Goal: Task Accomplishment & Management: Complete application form

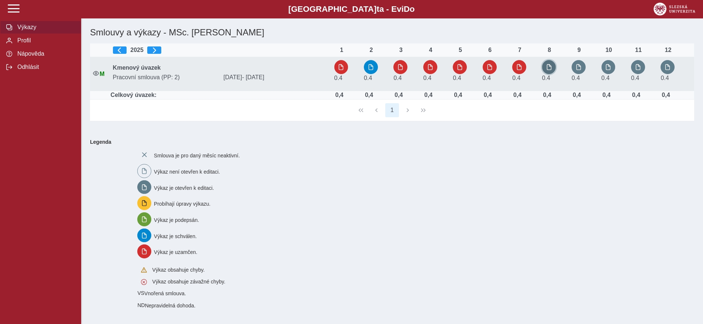
click at [551, 69] on span "button" at bounding box center [549, 67] width 6 height 6
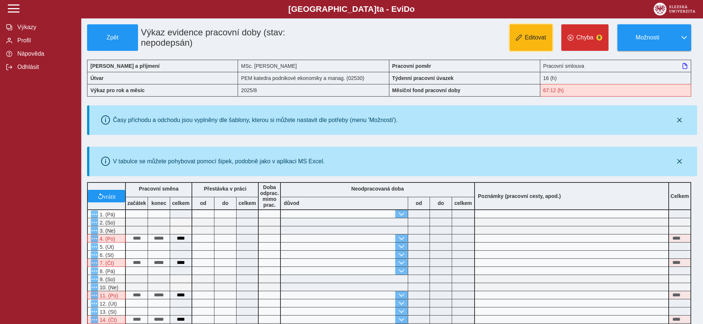
click at [528, 41] on span "Editovat" at bounding box center [535, 37] width 21 height 7
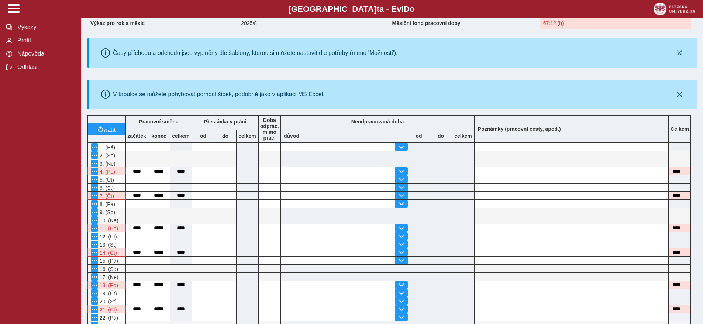
scroll to position [69, 0]
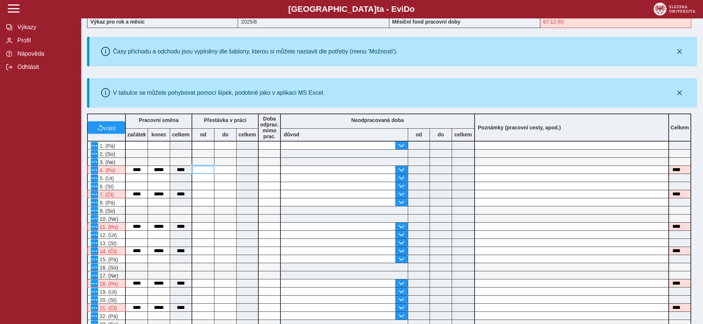
click at [208, 173] on input at bounding box center [203, 170] width 22 height 8
type input "*****"
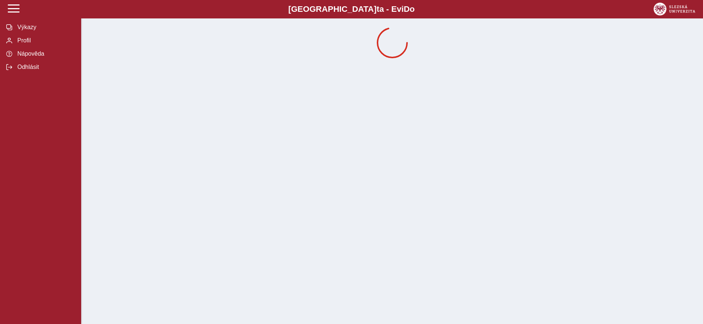
scroll to position [0, 0]
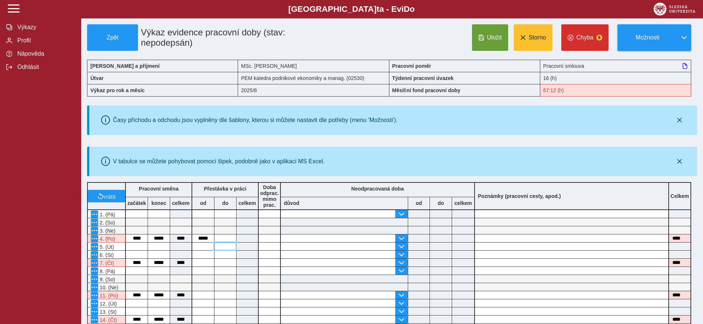
click at [218, 248] on input at bounding box center [225, 247] width 22 height 8
click at [223, 239] on input at bounding box center [225, 239] width 22 height 8
type input "*****"
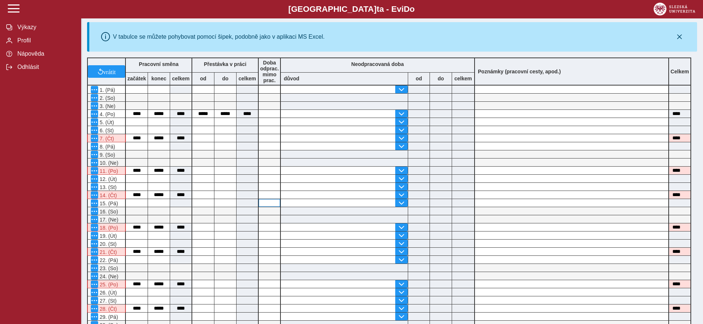
scroll to position [116, 0]
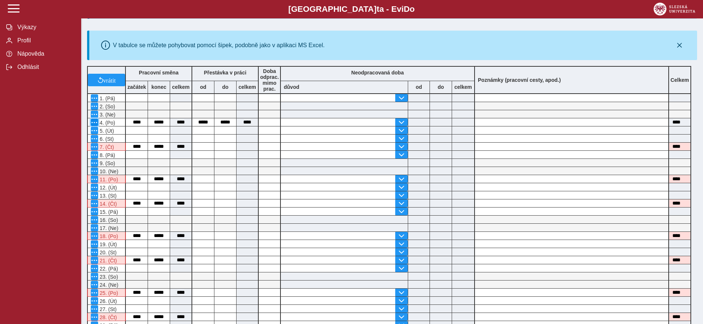
click at [94, 125] on span "button" at bounding box center [95, 123] width 6 height 6
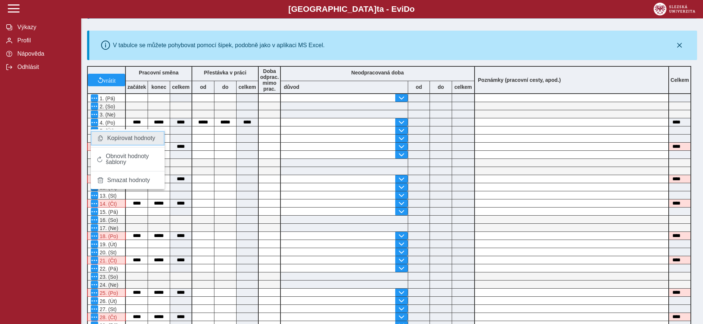
click at [124, 141] on span "Kopírovat hodnoty" at bounding box center [131, 138] width 48 height 6
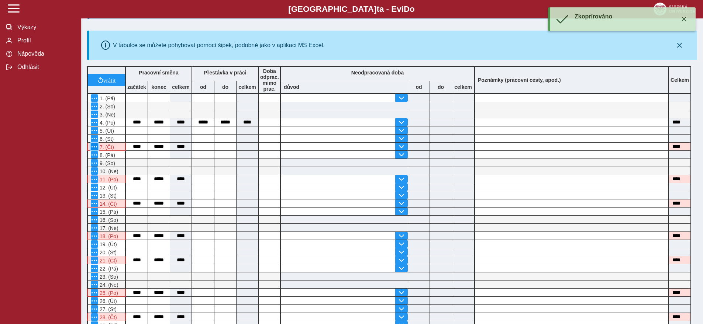
click at [92, 149] on span "button" at bounding box center [95, 147] width 6 height 6
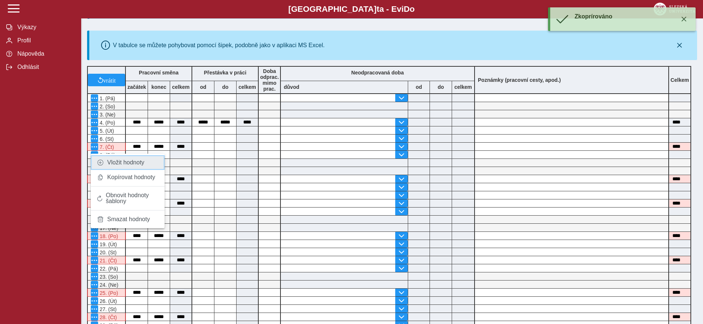
click at [100, 165] on span at bounding box center [101, 163] width 8 height 6
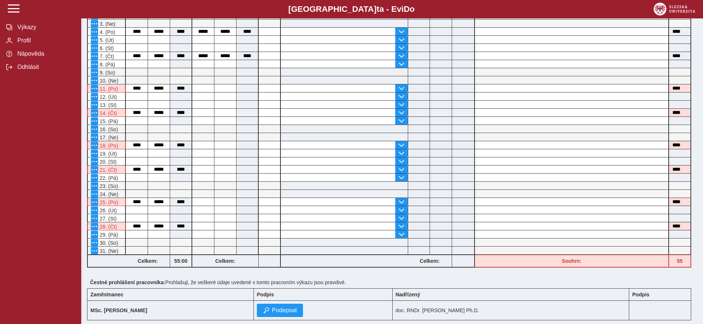
scroll to position [209, 0]
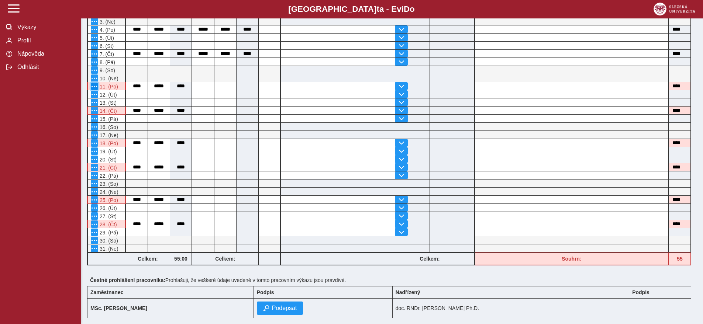
click at [95, 89] on span "button" at bounding box center [95, 86] width 6 height 6
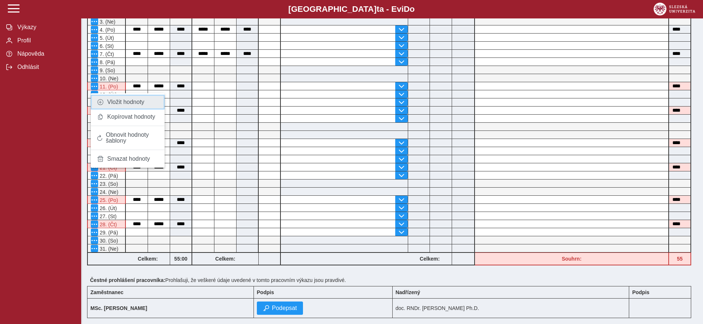
click at [121, 106] on link "Vložit hodnoty" at bounding box center [128, 102] width 74 height 15
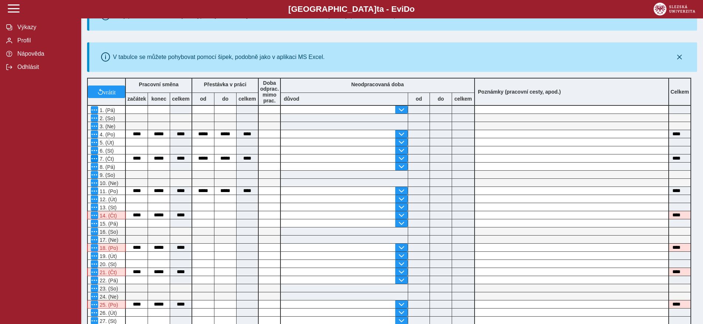
scroll to position [158, 0]
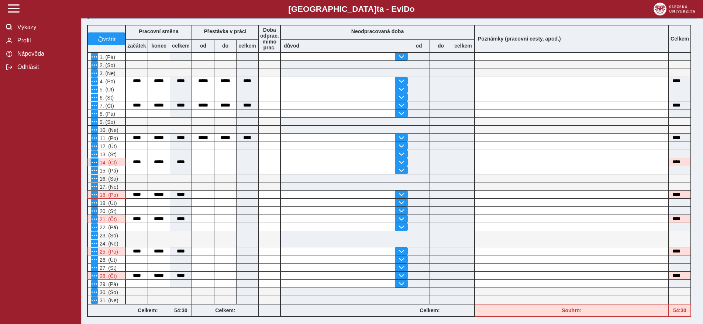
click at [94, 165] on span "button" at bounding box center [95, 162] width 6 height 6
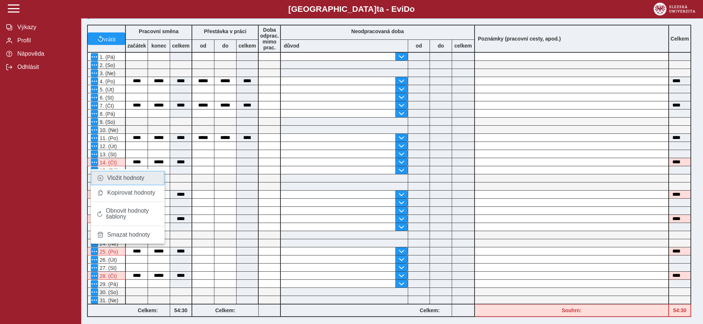
click at [99, 182] on link "Vložit hodnoty" at bounding box center [128, 178] width 74 height 15
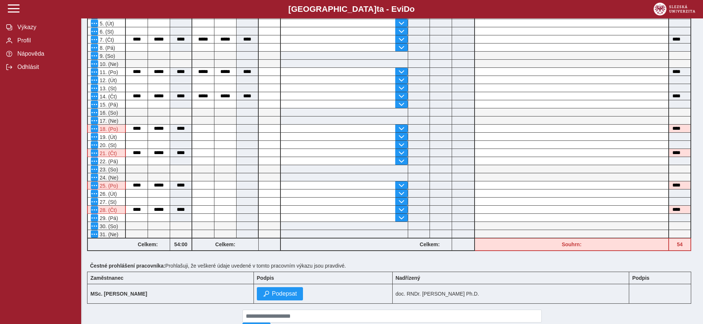
scroll to position [225, 0]
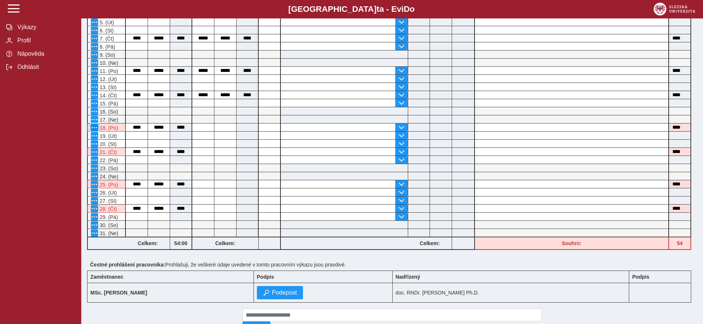
click at [94, 131] on span "button" at bounding box center [95, 128] width 6 height 6
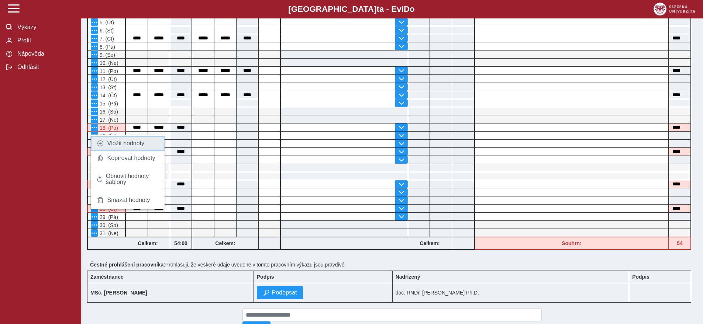
click at [105, 146] on link "Vložit hodnoty" at bounding box center [128, 143] width 74 height 15
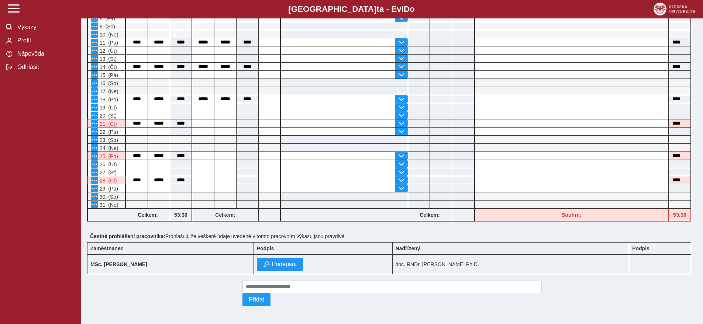
scroll to position [258, 0]
click at [95, 121] on span "button" at bounding box center [95, 124] width 6 height 6
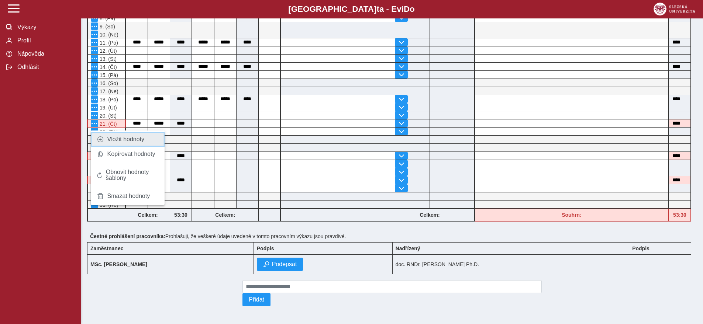
click at [111, 138] on link "Vložit hodnoty" at bounding box center [128, 139] width 74 height 15
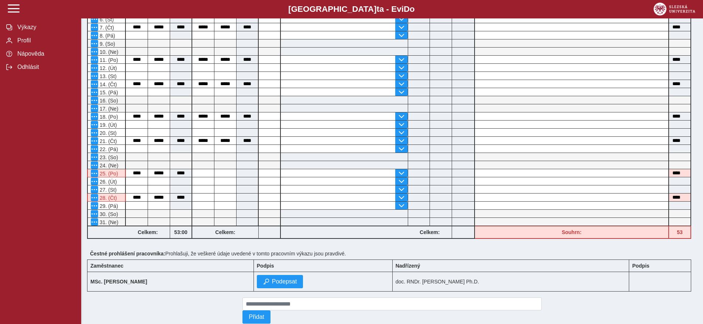
scroll to position [242, 0]
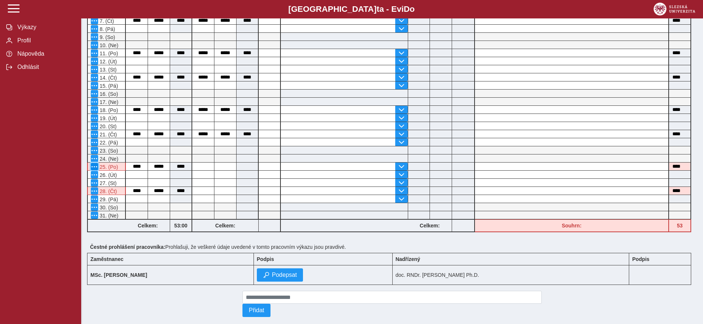
click at [95, 170] on span "button" at bounding box center [95, 167] width 6 height 6
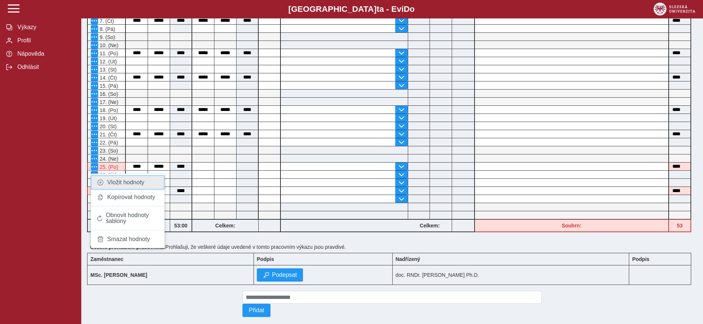
click at [112, 186] on span "Vložit hodnoty" at bounding box center [125, 183] width 37 height 6
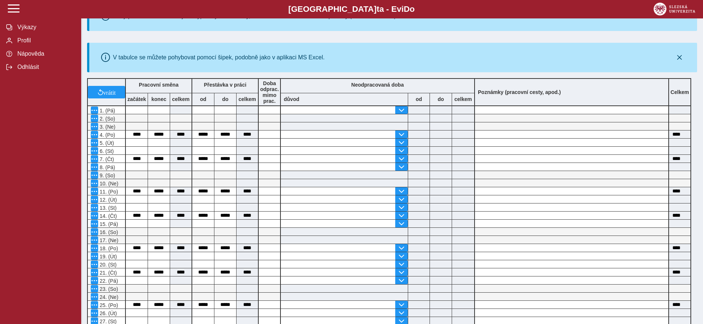
scroll to position [252, 0]
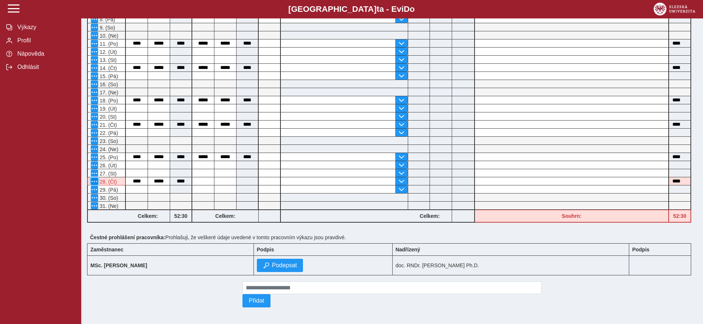
click at [96, 185] on span "button" at bounding box center [95, 182] width 6 height 6
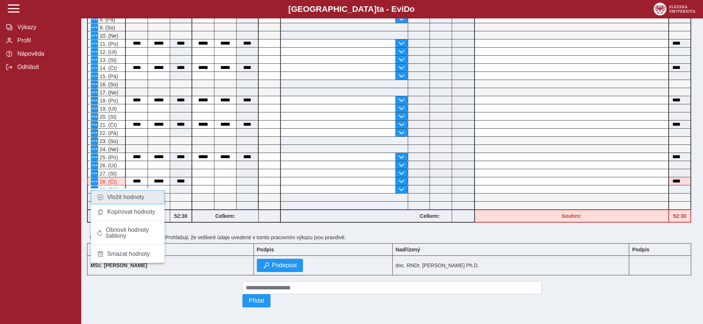
click at [99, 192] on link "Vložit hodnoty" at bounding box center [128, 197] width 74 height 15
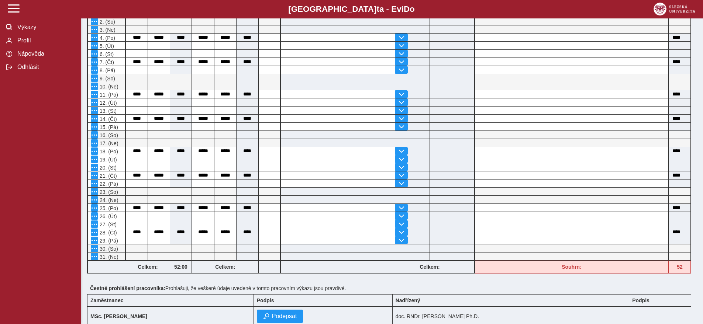
scroll to position [258, 0]
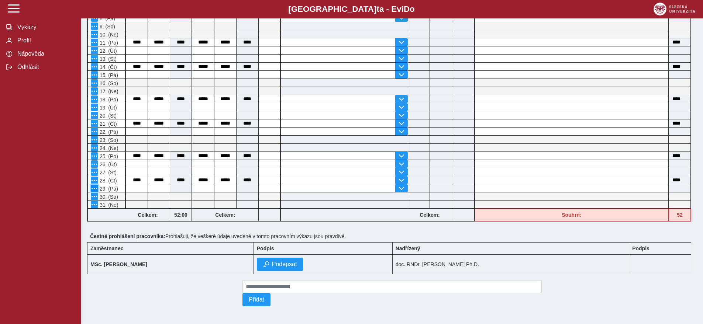
click at [94, 186] on span "button" at bounding box center [95, 189] width 6 height 6
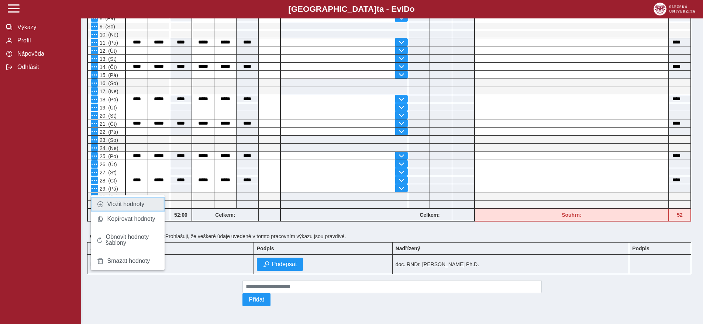
click at [108, 201] on span "Vložit hodnoty" at bounding box center [125, 204] width 37 height 6
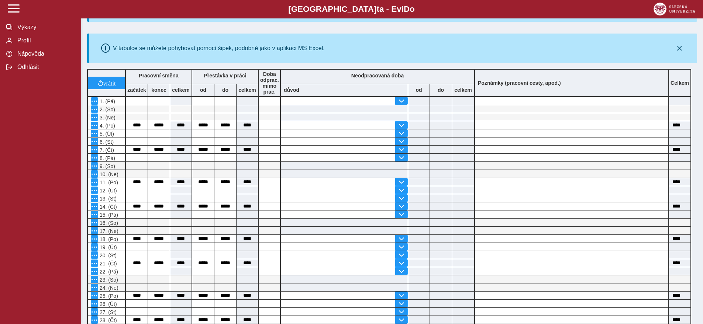
scroll to position [165, 0]
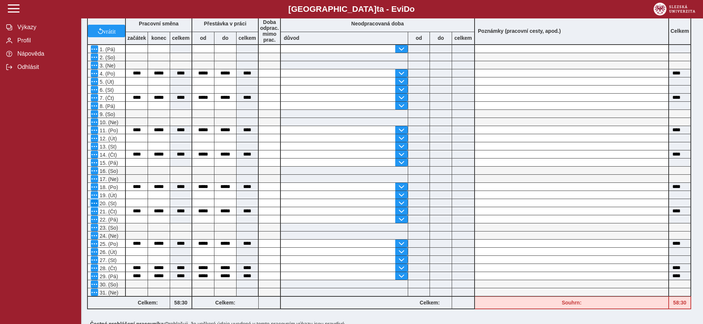
click at [97, 207] on button "button" at bounding box center [94, 203] width 7 height 7
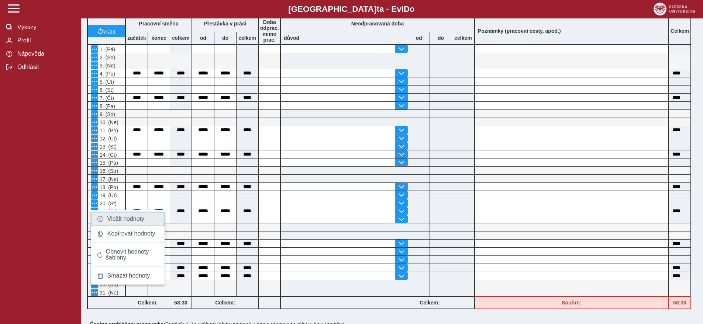
click at [99, 216] on span at bounding box center [101, 219] width 8 height 6
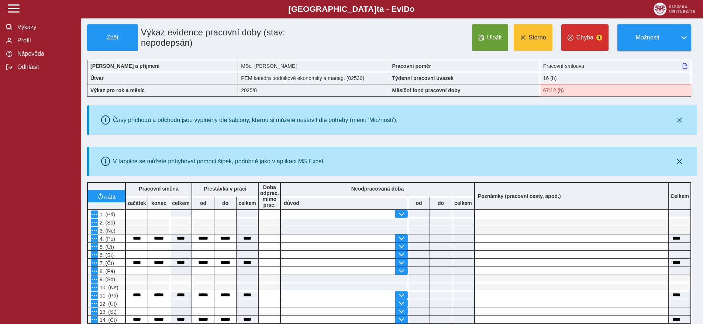
scroll to position [252, 0]
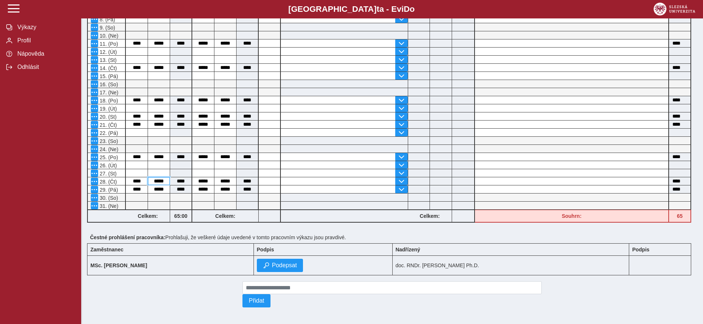
click at [157, 185] on input "*****" at bounding box center [159, 182] width 22 height 8
type input "*****"
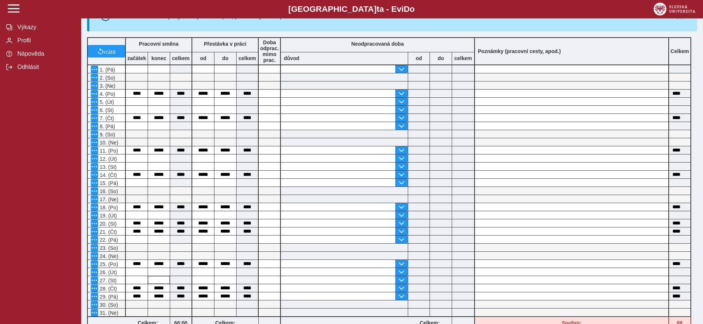
scroll to position [258, 0]
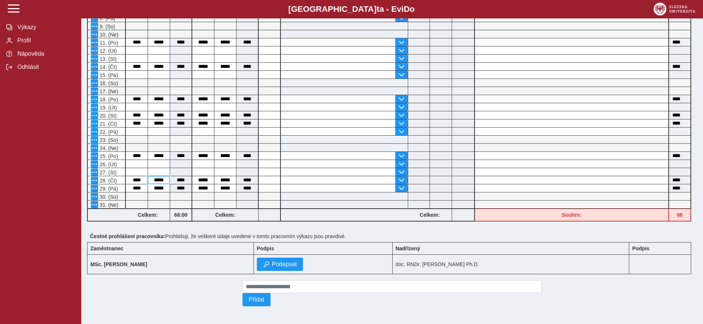
click at [159, 180] on input "*****" at bounding box center [159, 180] width 22 height 8
drag, startPoint x: 166, startPoint y: 179, endPoint x: 160, endPoint y: 180, distance: 6.7
click at [160, 180] on input "*****" at bounding box center [159, 180] width 22 height 8
type input "*****"
click at [157, 188] on input "*****" at bounding box center [159, 189] width 22 height 8
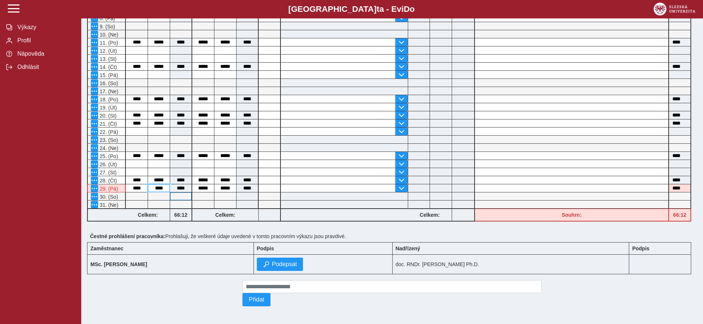
type input "*****"
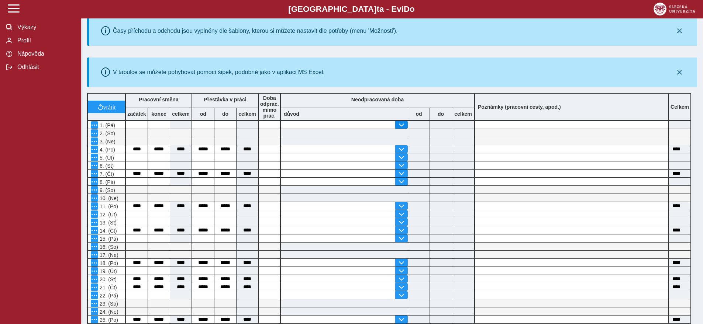
scroll to position [0, 0]
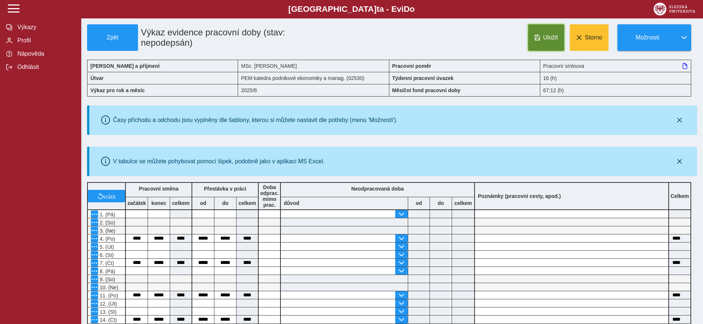
click at [544, 47] on button "Uložit" at bounding box center [546, 37] width 36 height 27
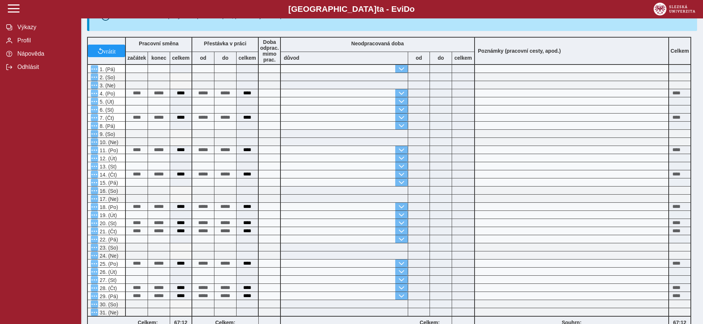
scroll to position [258, 0]
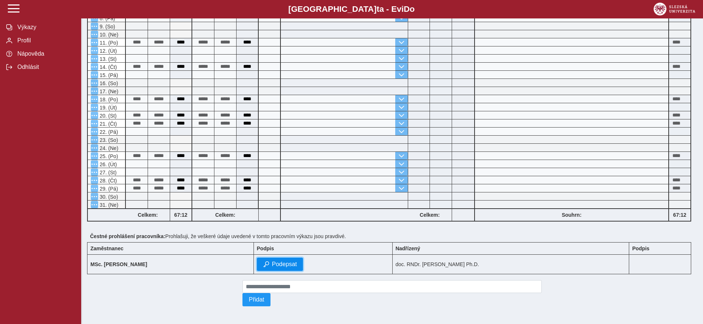
click at [283, 260] on button "Podepsat" at bounding box center [280, 264] width 46 height 13
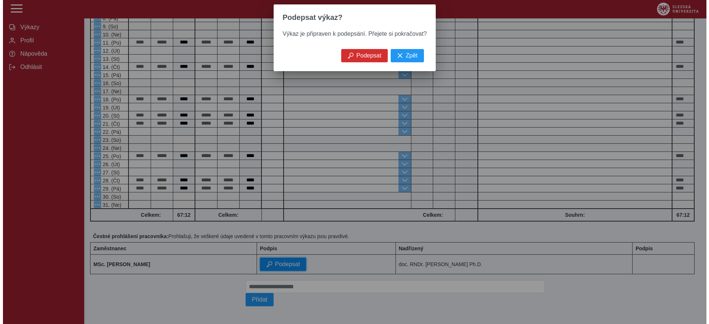
scroll to position [247, 0]
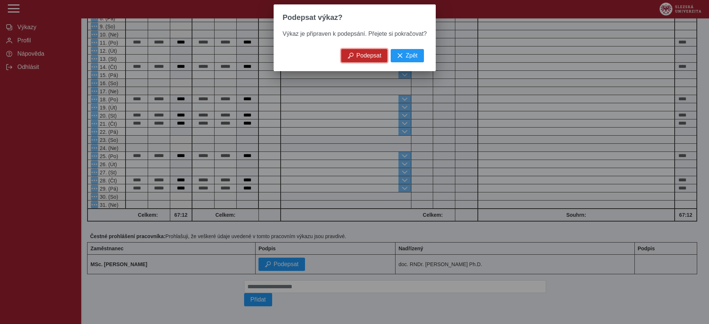
click at [357, 57] on span "Podepsat" at bounding box center [368, 55] width 25 height 7
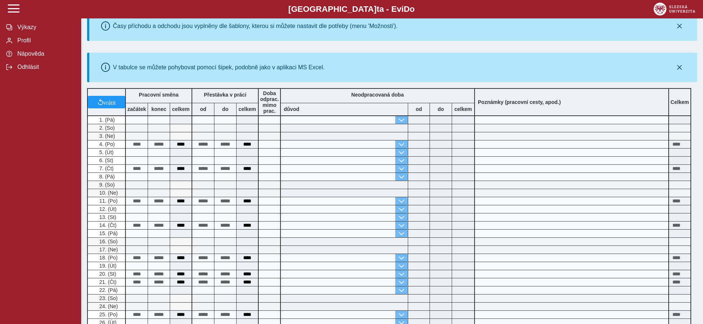
scroll to position [0, 0]
